Goal: Check status

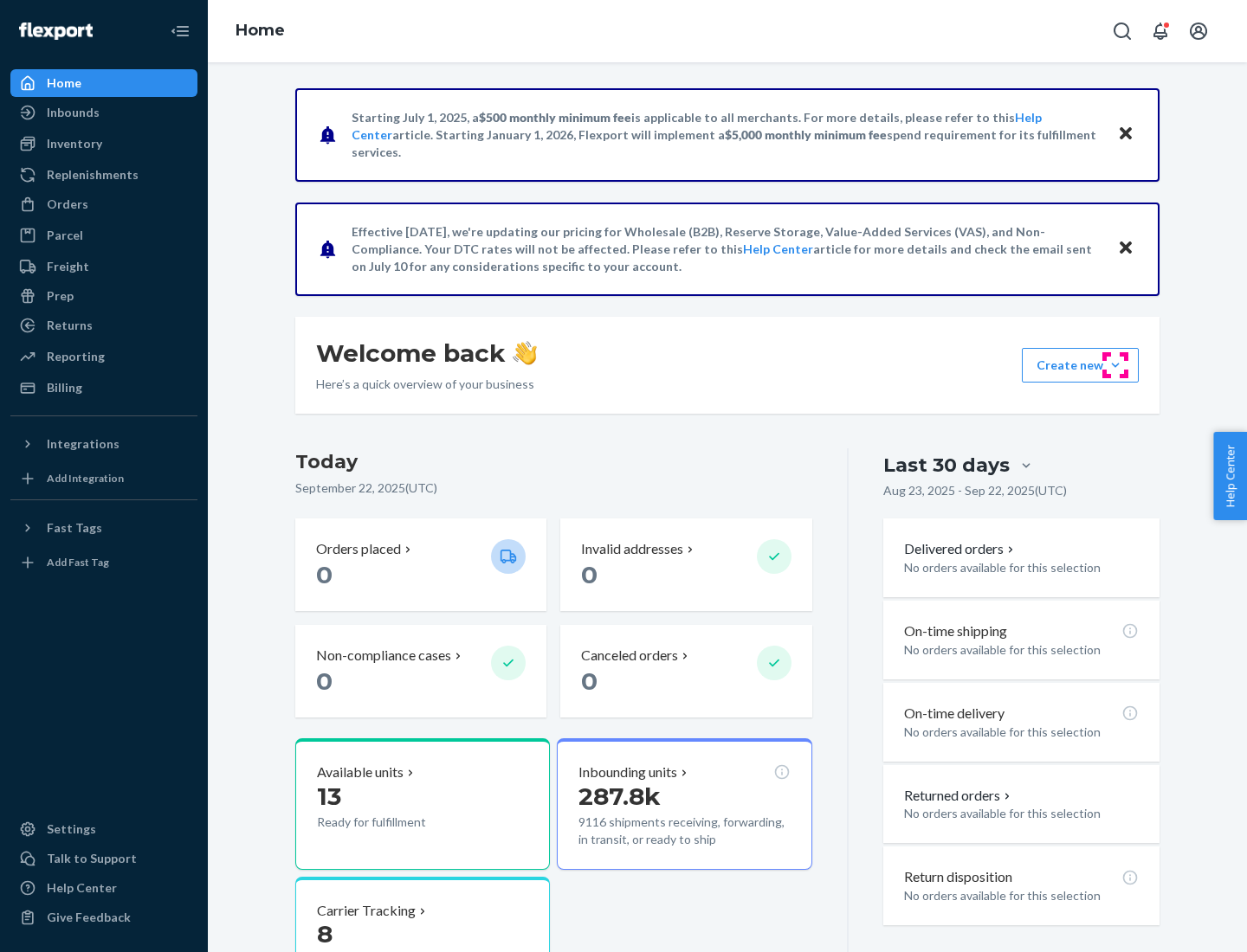
click at [1115, 365] on button "Create new Create new inbound Create new order Create new product" at bounding box center [1080, 365] width 117 height 35
click at [59, 296] on div "Prep" at bounding box center [60, 296] width 27 height 17
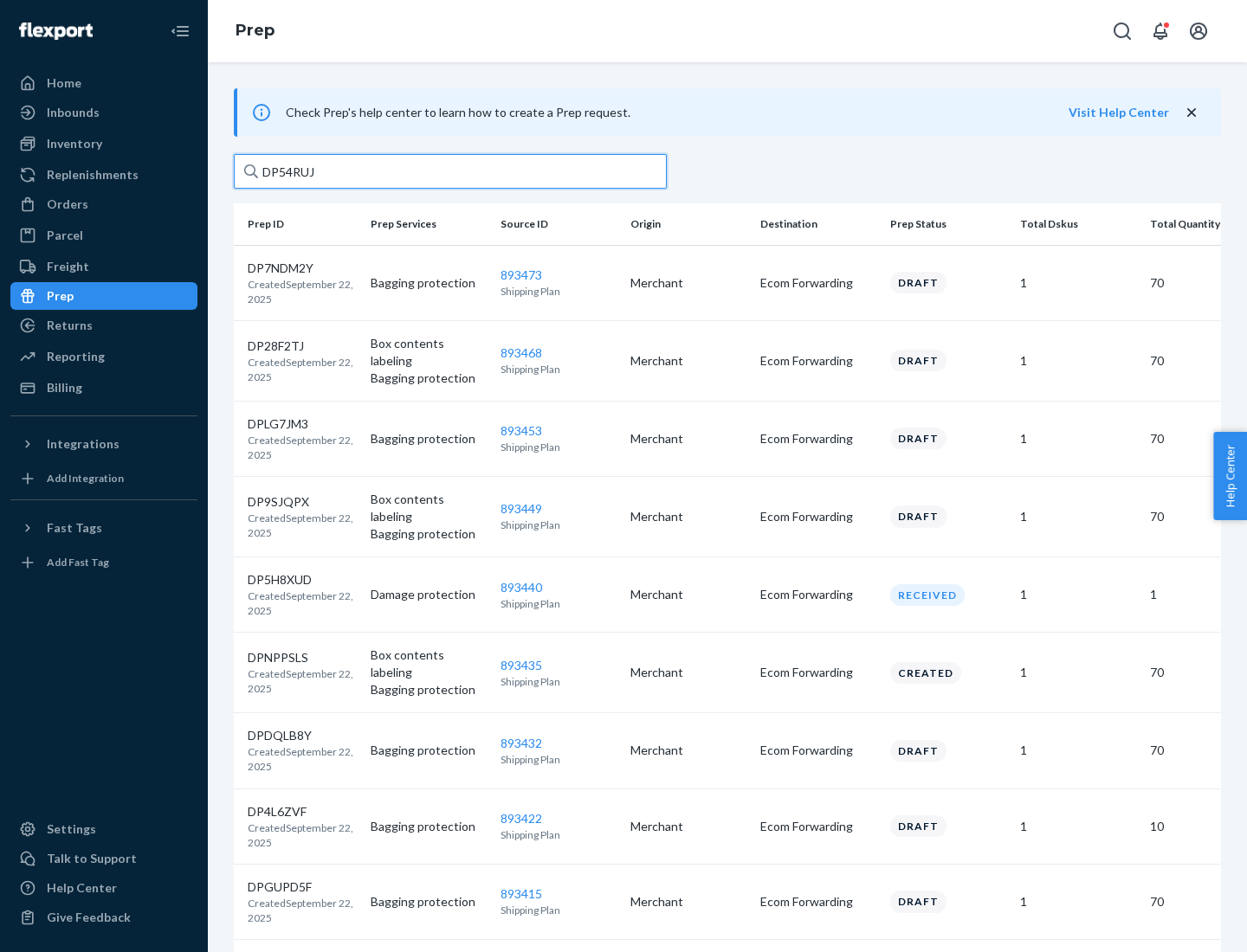
type input "DP54RUJL"
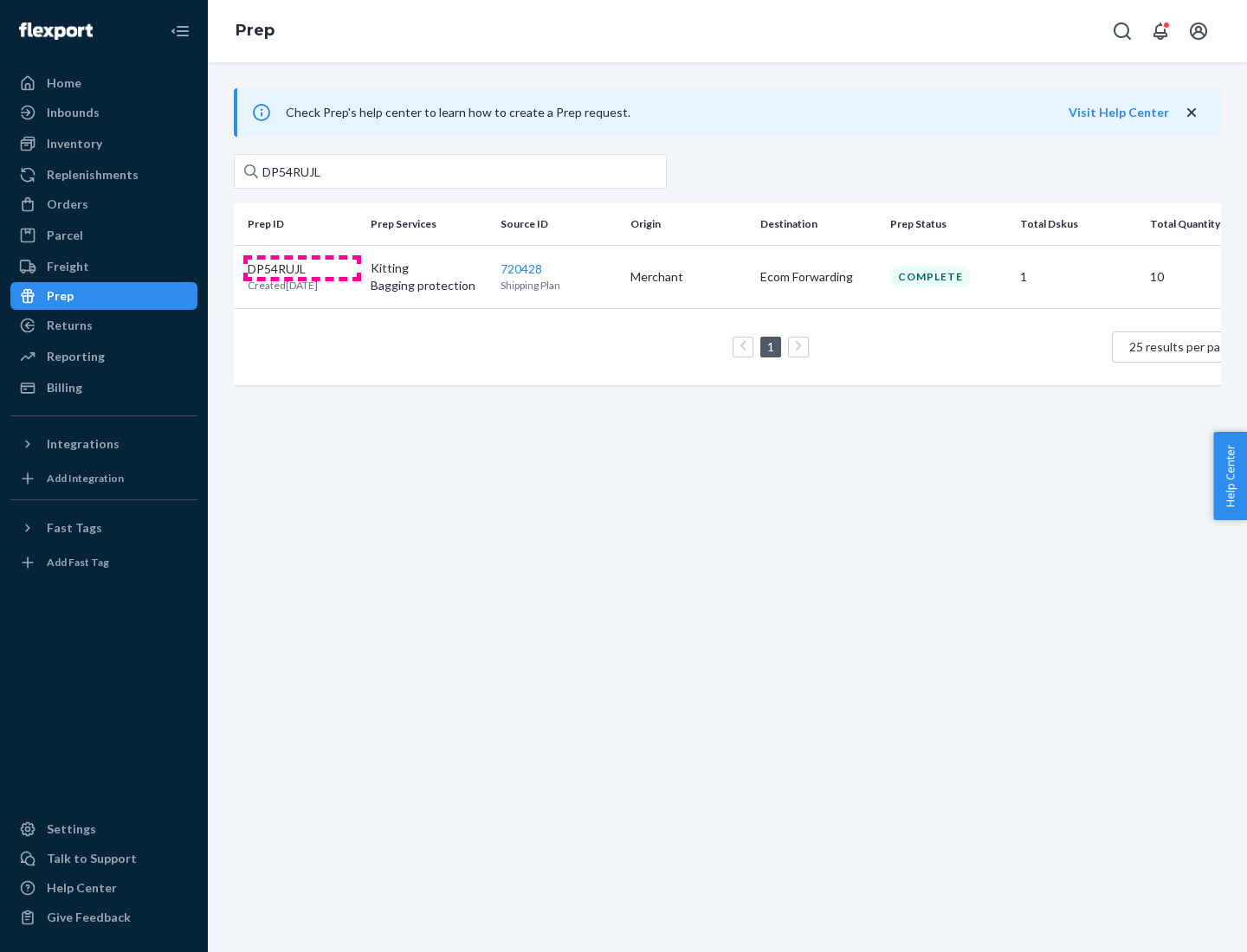
click at [302, 267] on p "DP54RUJL" at bounding box center [282, 269] width 70 height 17
